Goal: Task Accomplishment & Management: Manage account settings

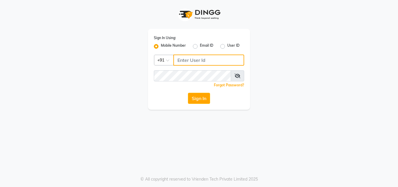
type input "6374670818"
click at [204, 100] on button "Sign In" at bounding box center [199, 98] width 22 height 11
click at [204, 100] on div "Sign In" at bounding box center [199, 98] width 90 height 11
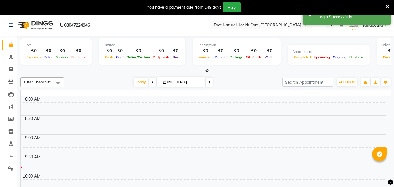
select select "en"
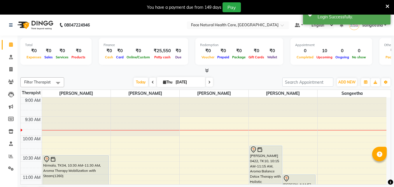
click at [152, 83] on icon at bounding box center [153, 83] width 2 height 4
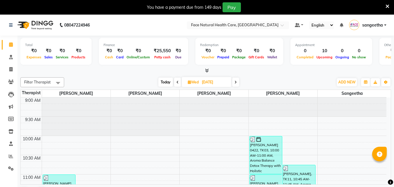
click at [177, 81] on icon at bounding box center [177, 83] width 2 height 4
type input "[DATE]"
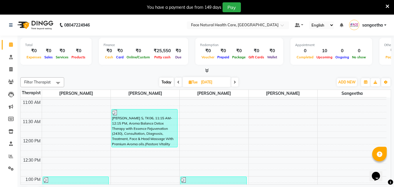
scroll to position [73, 0]
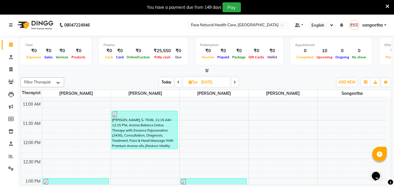
click at [147, 131] on div "[PERSON_NAME] S, TK06, 11:15 AM-12:15 PM, Aroma Balance Detox Therapy with Esse…" at bounding box center [145, 130] width 66 height 38
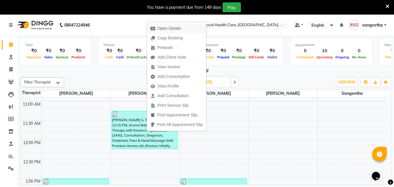
click at [176, 29] on span "Open Details" at bounding box center [170, 28] width 24 height 6
select select "3"
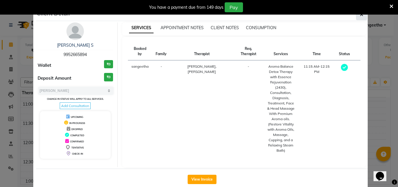
click at [362, 15] on button "button" at bounding box center [361, 14] width 11 height 11
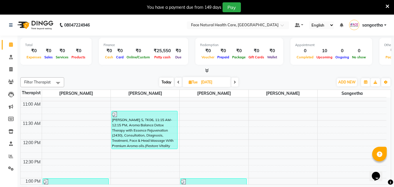
click at [235, 84] on span at bounding box center [234, 82] width 7 height 9
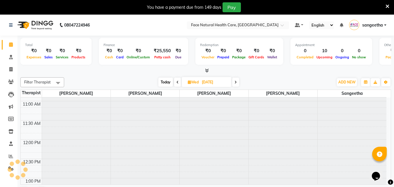
scroll to position [0, 0]
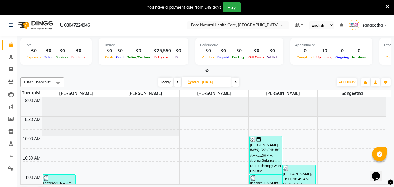
click at [235, 84] on span at bounding box center [235, 82] width 7 height 9
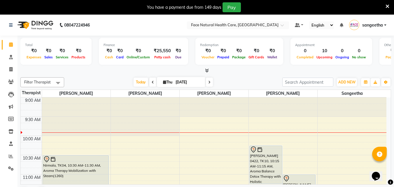
click at [209, 83] on icon at bounding box center [209, 83] width 2 height 4
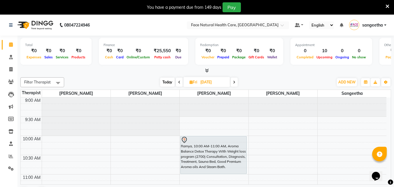
click at [179, 82] on icon at bounding box center [179, 83] width 2 height 4
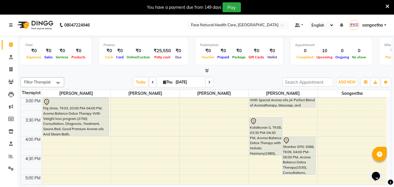
scroll to position [229, 0]
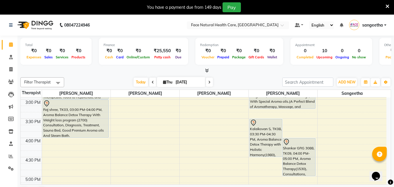
click at [210, 83] on span at bounding box center [209, 82] width 7 height 9
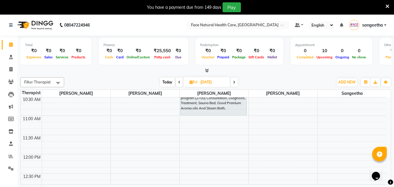
scroll to position [0, 0]
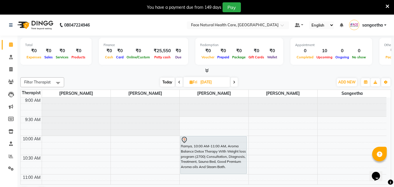
click at [180, 83] on icon at bounding box center [179, 83] width 2 height 4
type input "[DATE]"
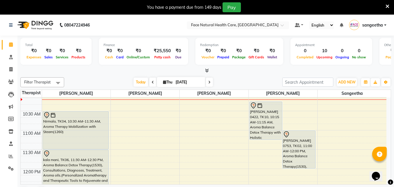
scroll to position [48, 0]
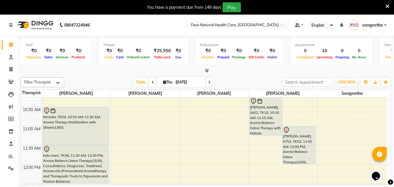
click at [310, 141] on div "[PERSON_NAME] 0753, TK02, 11:00 AM-12:00 PM, Aroma Balance Detox Therapy(1530),…" at bounding box center [299, 145] width 33 height 38
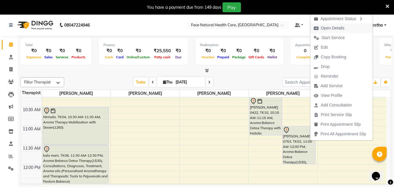
click at [323, 27] on span "Open Details" at bounding box center [333, 28] width 24 height 6
select select "7"
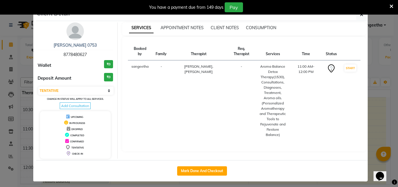
click at [391, 5] on icon at bounding box center [392, 6] width 4 height 5
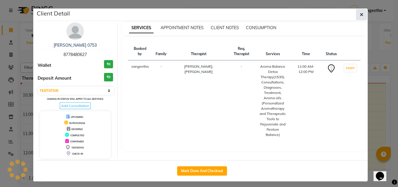
click at [360, 14] on icon "button" at bounding box center [362, 14] width 4 height 5
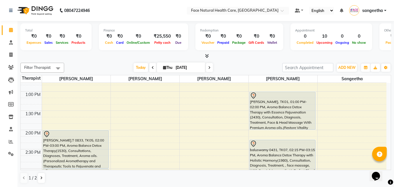
scroll to position [147, 0]
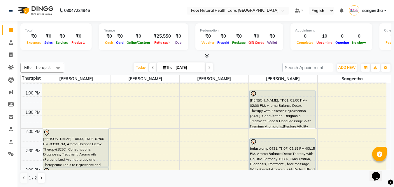
click at [298, 114] on div "[PERSON_NAME], TK01, 01:00 PM-02:00 PM, Aroma Balance Detox Therapy with Essenc…" at bounding box center [283, 109] width 66 height 38
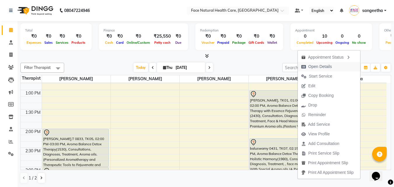
click at [323, 65] on span "Open Details" at bounding box center [320, 67] width 24 height 6
select select "7"
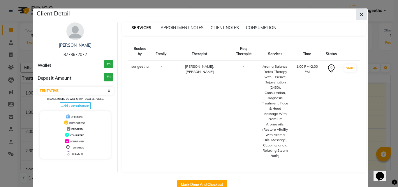
click at [360, 14] on icon "button" at bounding box center [362, 14] width 4 height 5
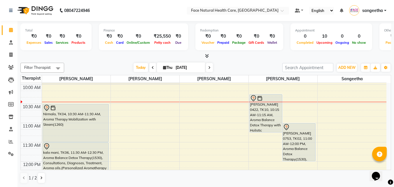
scroll to position [34, 0]
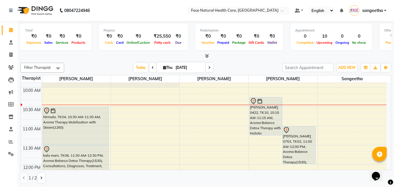
click at [151, 69] on span at bounding box center [152, 67] width 7 height 9
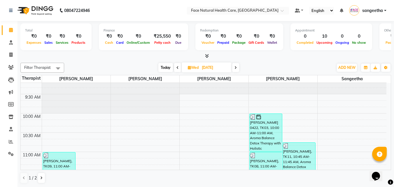
scroll to position [0, 0]
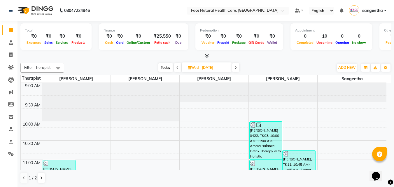
click at [177, 67] on icon at bounding box center [177, 68] width 2 height 4
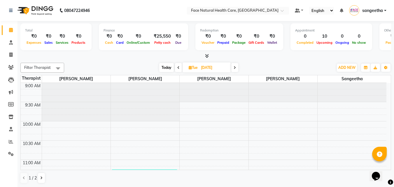
click at [178, 66] on icon at bounding box center [178, 68] width 2 height 4
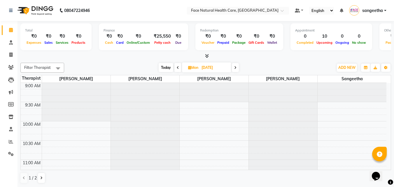
scroll to position [39, 0]
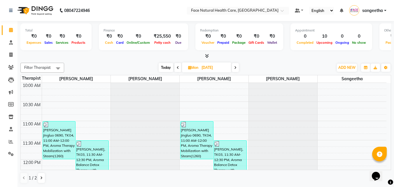
click at [178, 66] on icon at bounding box center [178, 68] width 2 height 4
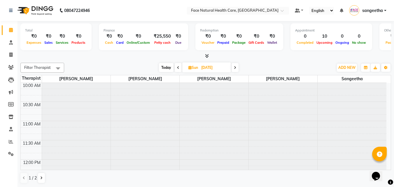
click at [178, 66] on icon at bounding box center [178, 68] width 2 height 4
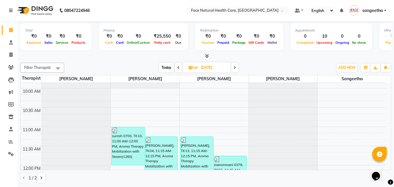
scroll to position [0, 0]
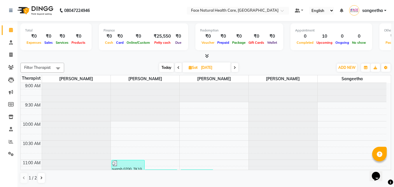
click at [179, 66] on icon at bounding box center [178, 68] width 2 height 4
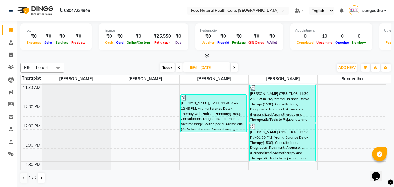
scroll to position [93, 0]
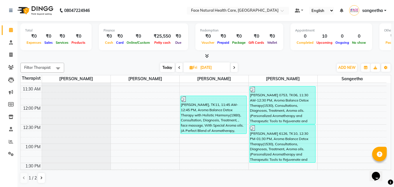
click at [179, 67] on icon at bounding box center [179, 68] width 2 height 4
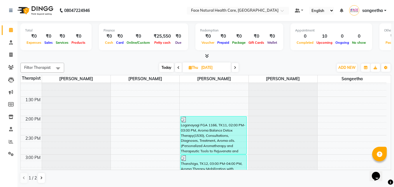
scroll to position [298, 0]
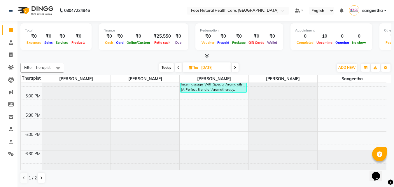
click at [177, 68] on icon at bounding box center [178, 68] width 2 height 4
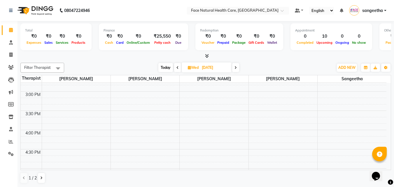
scroll to position [0, 0]
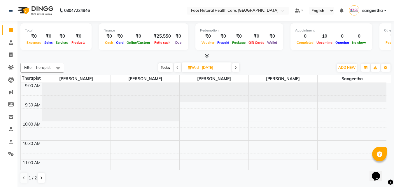
click at [176, 68] on icon at bounding box center [177, 68] width 2 height 4
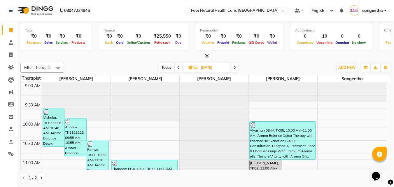
click at [177, 69] on icon at bounding box center [178, 68] width 2 height 4
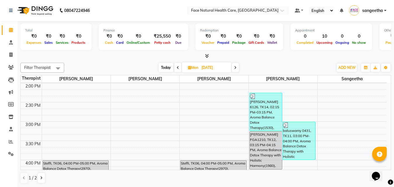
scroll to position [189, 0]
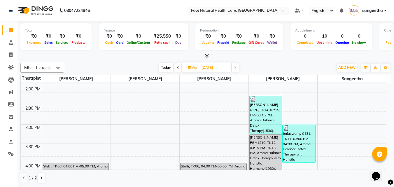
click at [176, 69] on span at bounding box center [177, 67] width 7 height 9
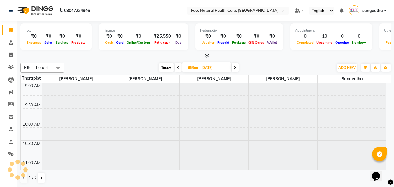
scroll to position [39, 0]
click at [178, 69] on icon at bounding box center [178, 68] width 2 height 4
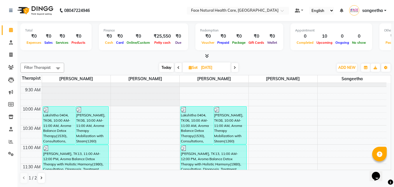
scroll to position [0, 0]
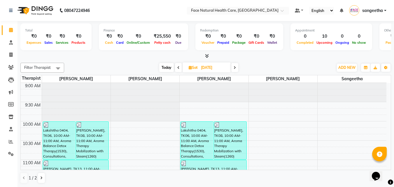
click at [236, 67] on icon at bounding box center [235, 68] width 2 height 4
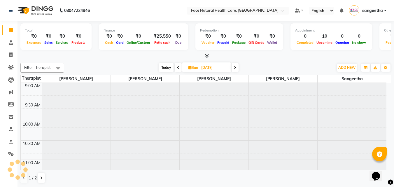
scroll to position [39, 0]
click at [166, 69] on span "Today" at bounding box center [166, 67] width 15 height 9
type input "[DATE]"
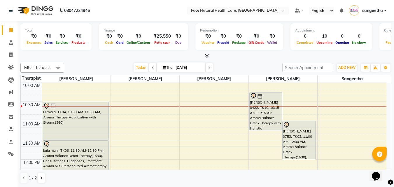
click at [163, 68] on icon at bounding box center [164, 68] width 3 height 4
select select "9"
select select "2025"
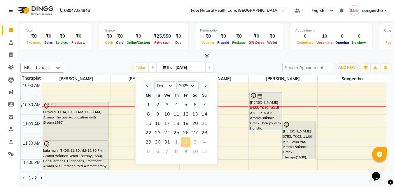
select select "1"
select select "2026"
click at [170, 85] on select "Jan Feb Mar Apr May Jun [DATE] Aug Sep Oct Nov Dec" at bounding box center [165, 85] width 22 height 9
select select "8"
click at [154, 81] on select "Jan Feb Mar Apr May Jun [DATE] Aug Sep Oct Nov Dec" at bounding box center [165, 85] width 22 height 9
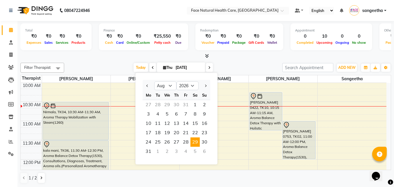
click at [193, 143] on span "29" at bounding box center [194, 141] width 9 height 9
type input "[DATE]"
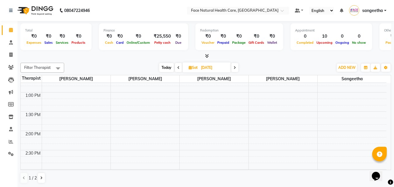
scroll to position [0, 0]
